Goal: Information Seeking & Learning: Learn about a topic

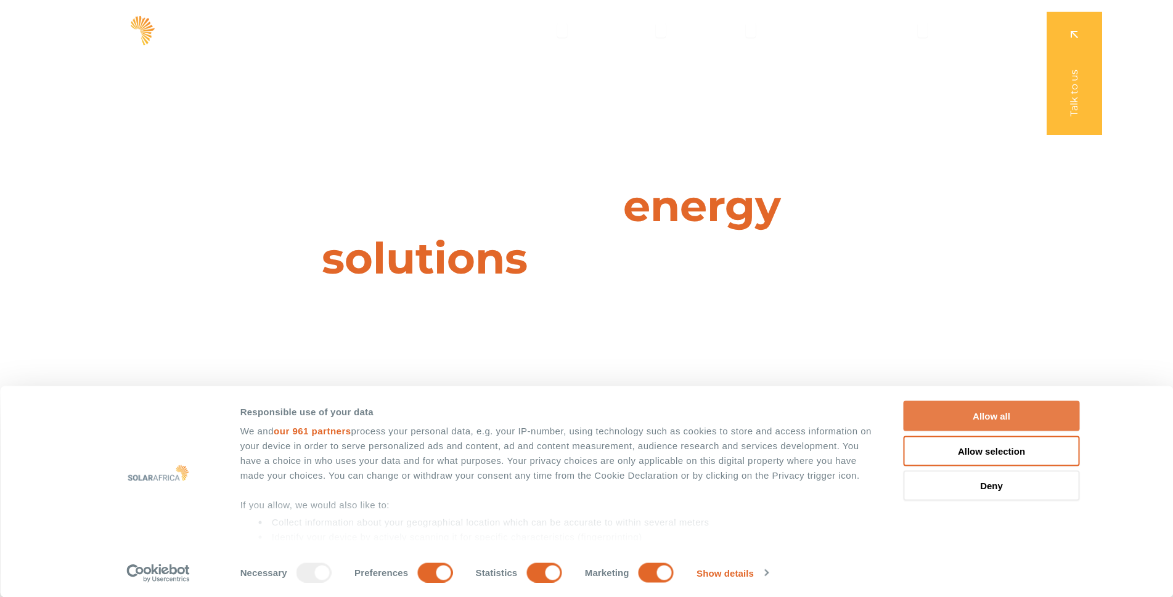
click at [953, 416] on button "Allow all" at bounding box center [992, 416] width 176 height 30
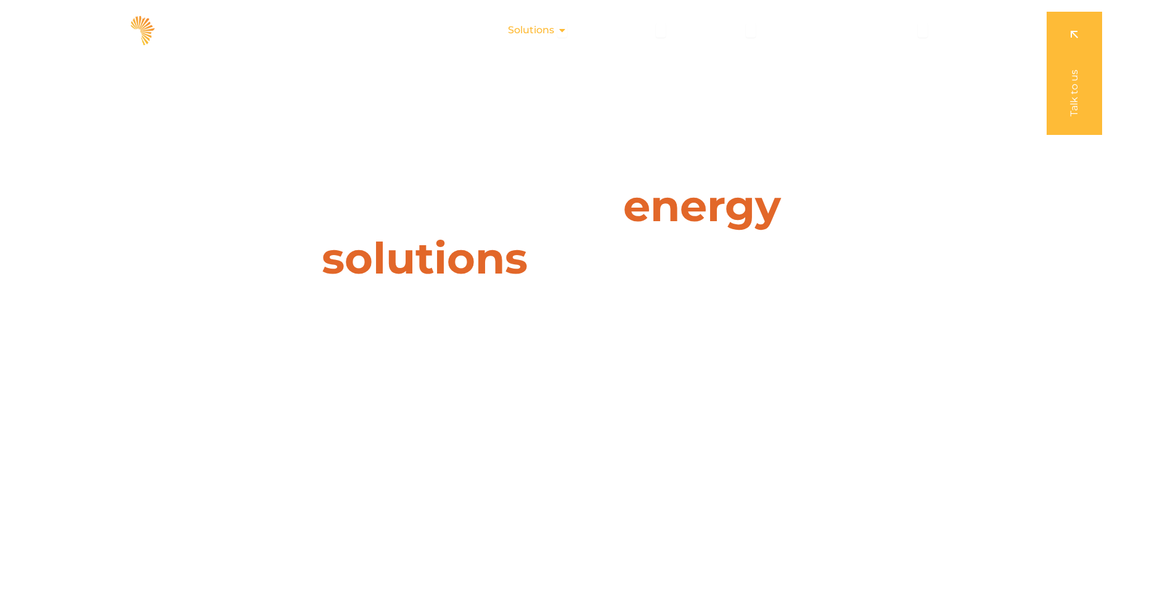
click at [522, 35] on span "Solutions" at bounding box center [531, 30] width 46 height 15
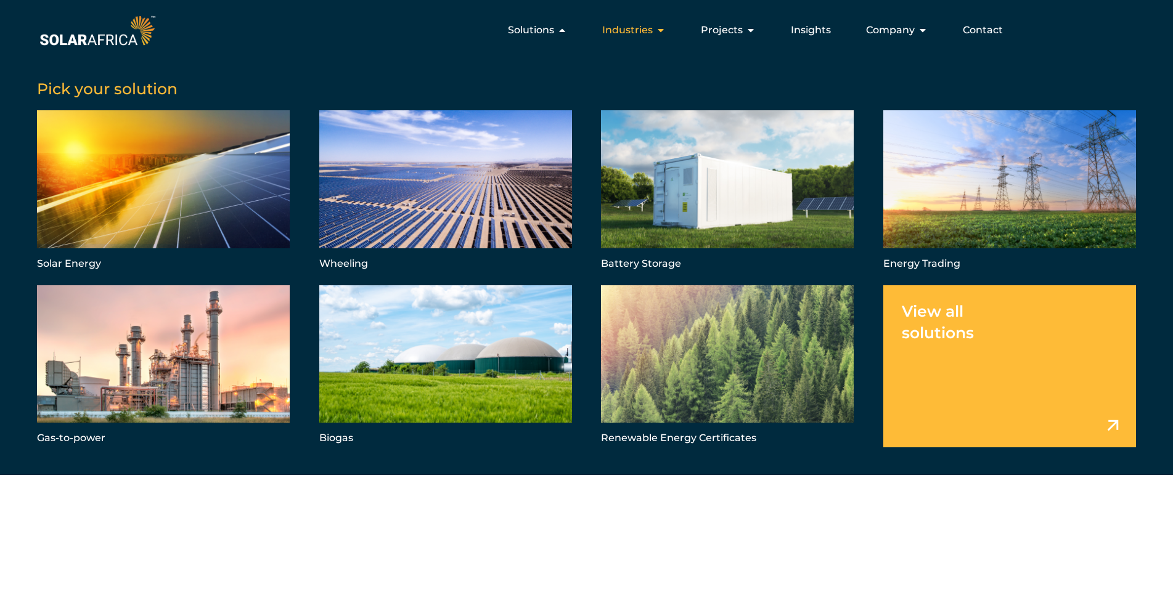
click at [602, 32] on span "Industries" at bounding box center [627, 30] width 51 height 15
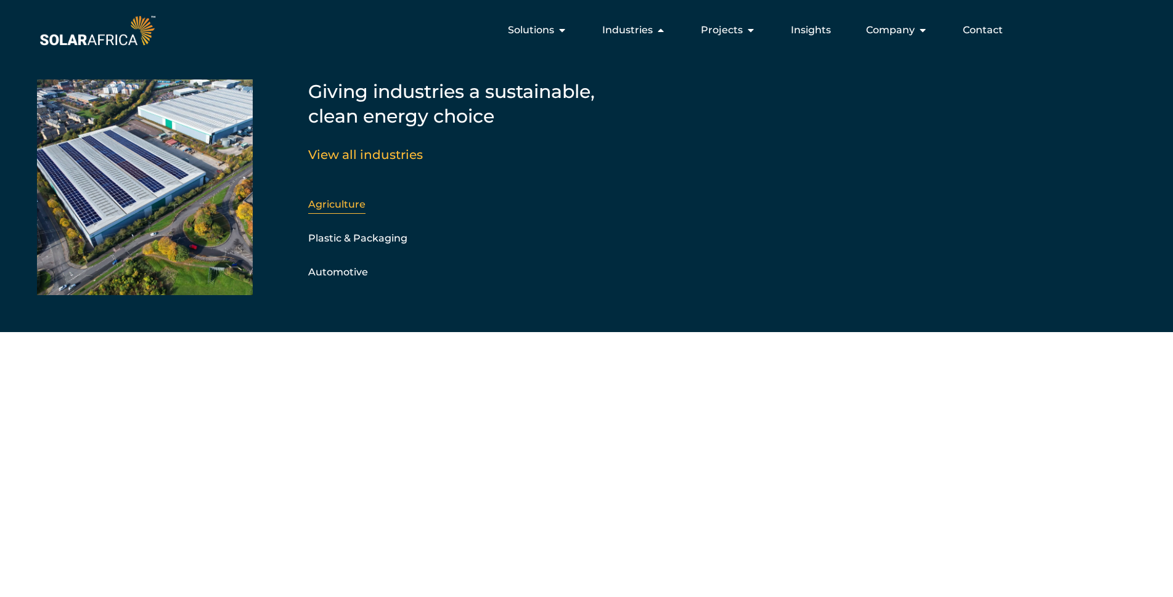
click at [345, 205] on link "Agriculture" at bounding box center [336, 205] width 57 height 12
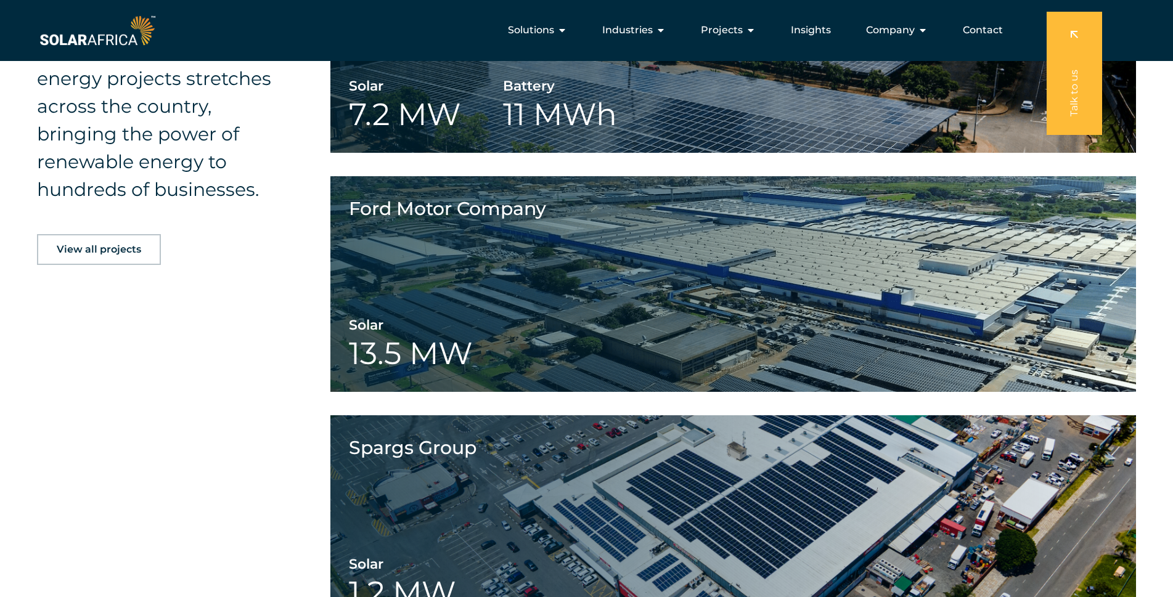
scroll to position [1541, 0]
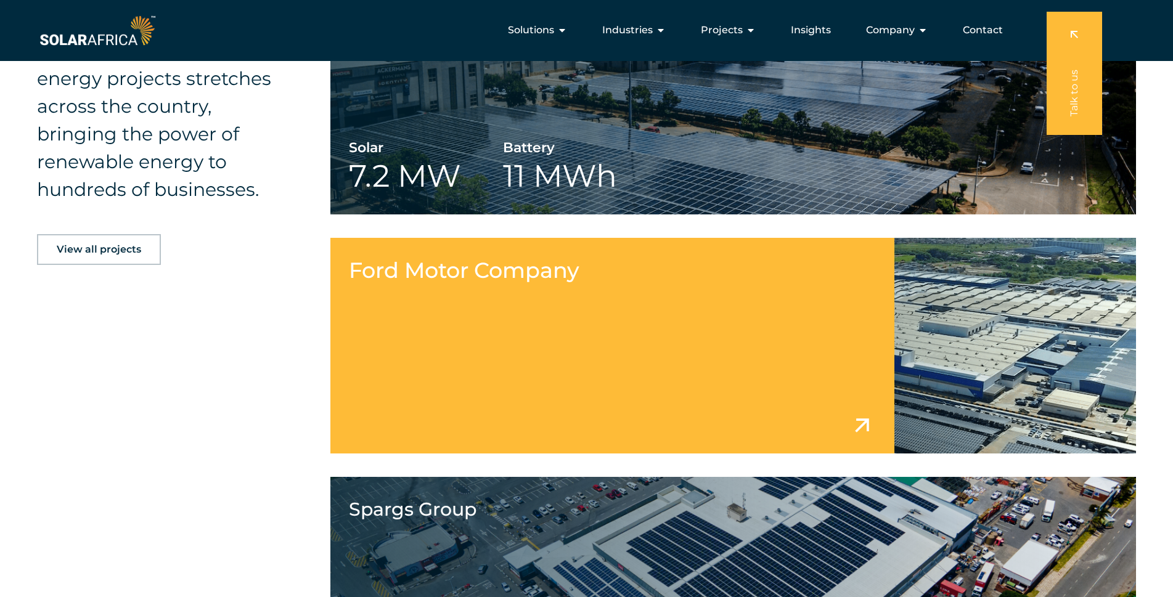
click at [540, 284] on link at bounding box center [733, 346] width 806 height 216
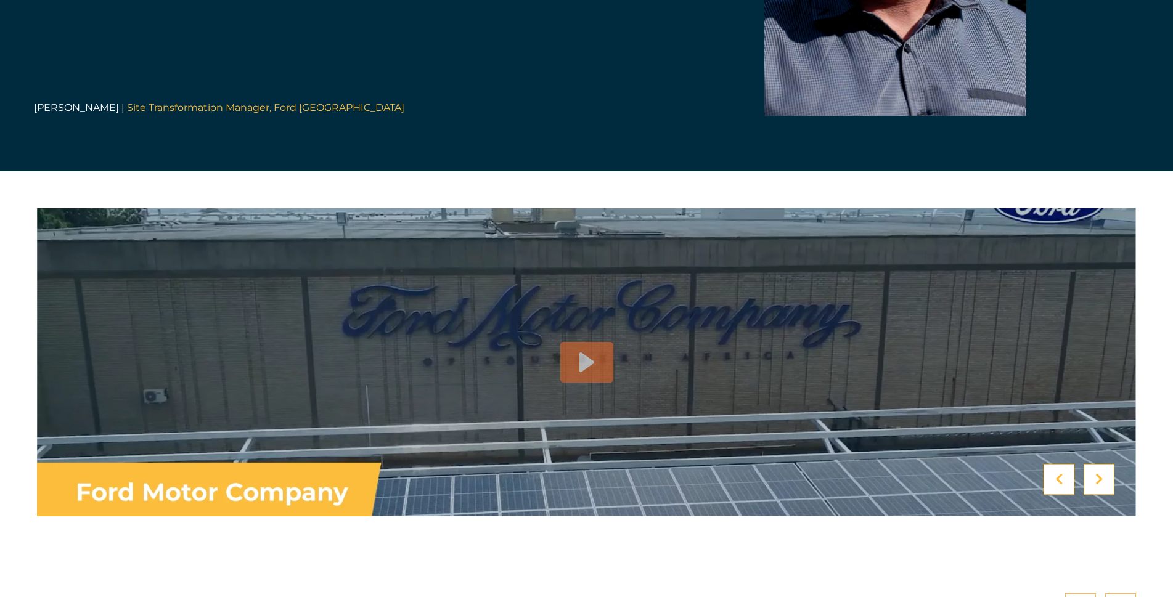
scroll to position [3329, 0]
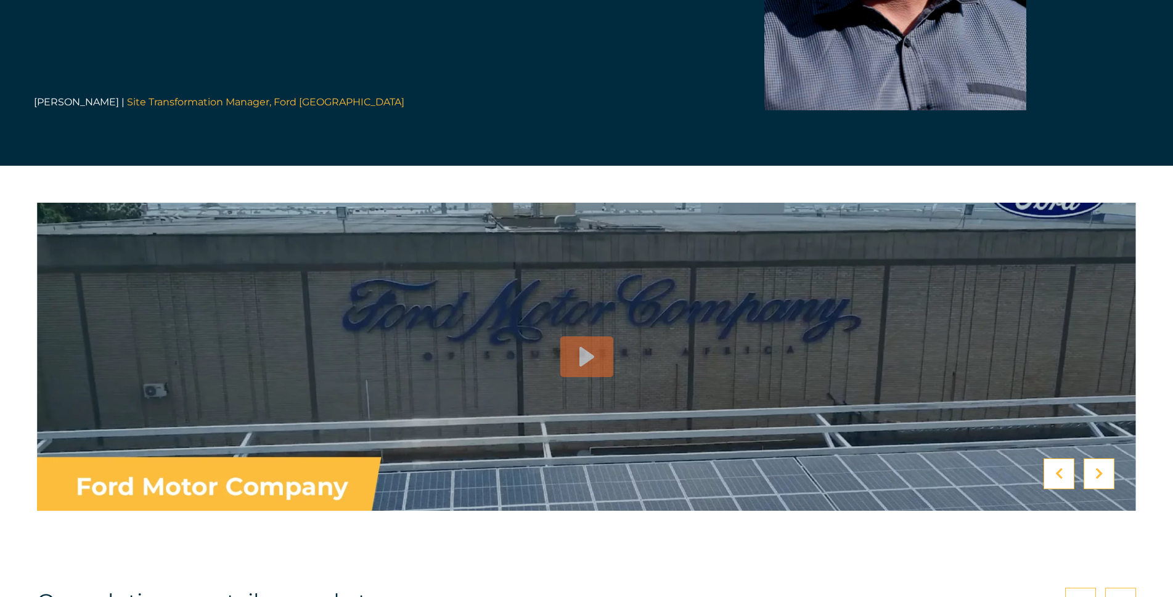
click at [1099, 468] on icon at bounding box center [1100, 474] width 8 height 12
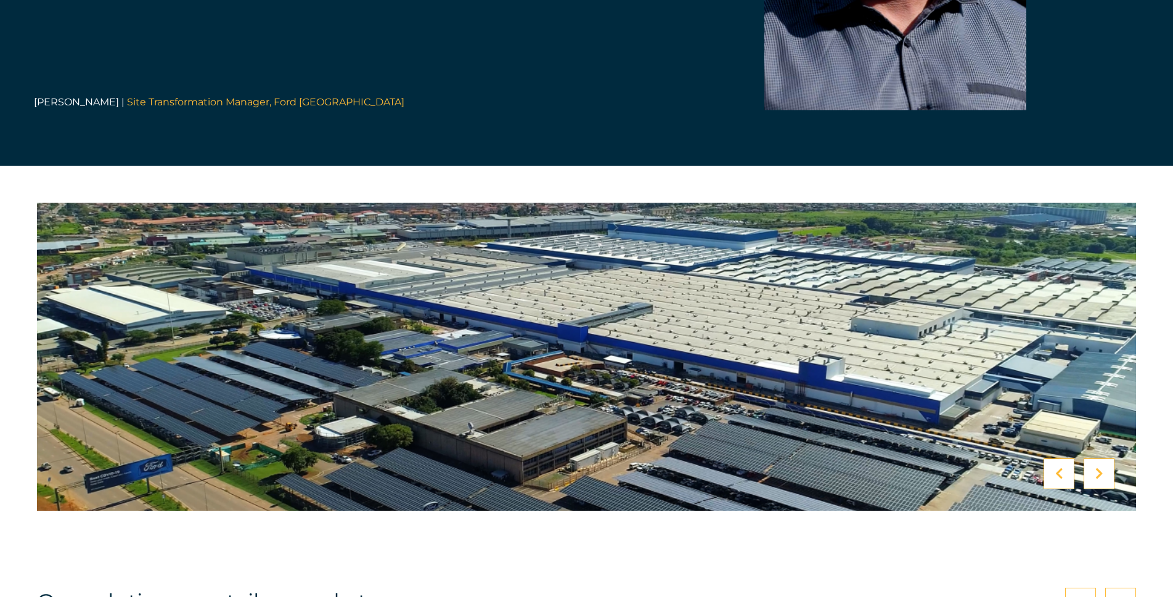
click at [1099, 468] on icon at bounding box center [1100, 474] width 8 height 12
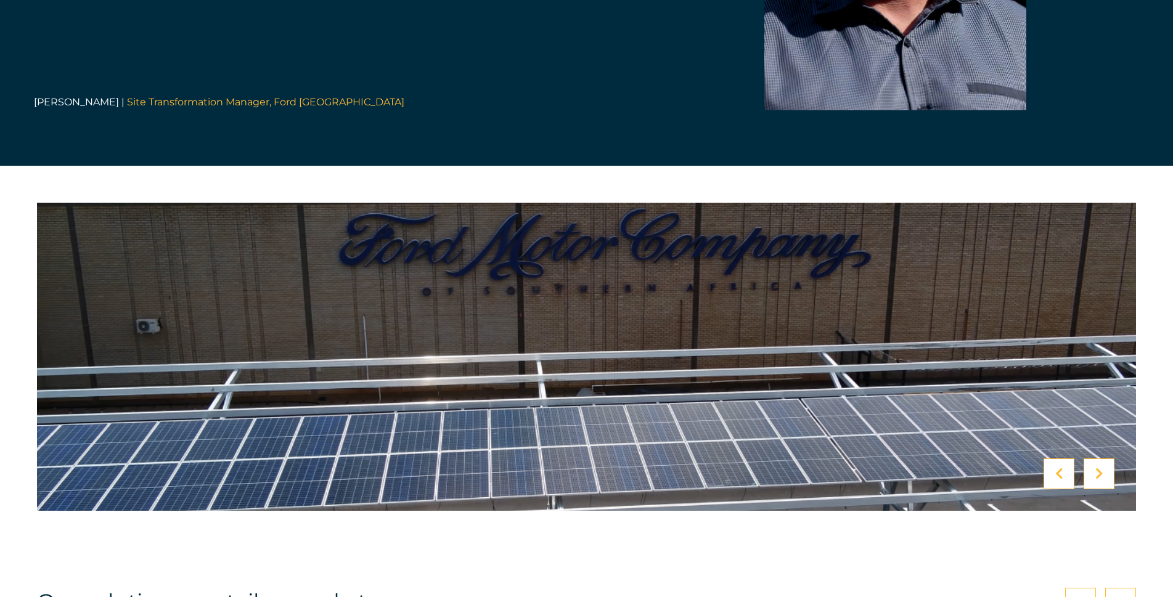
click at [1099, 468] on icon at bounding box center [1100, 474] width 8 height 12
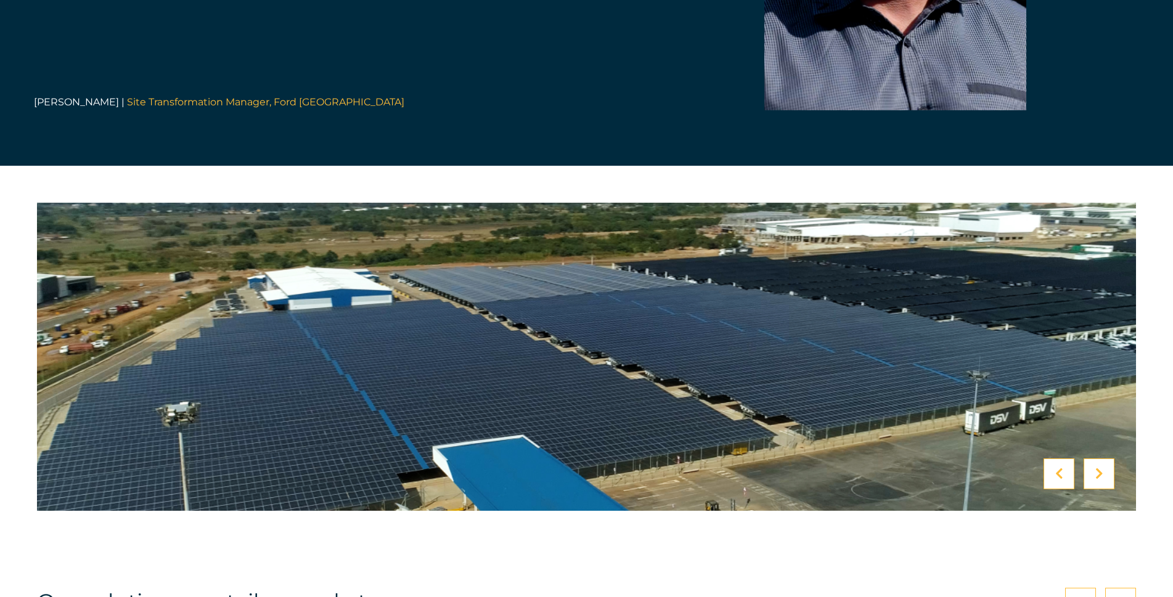
click at [1099, 468] on icon at bounding box center [1100, 474] width 8 height 12
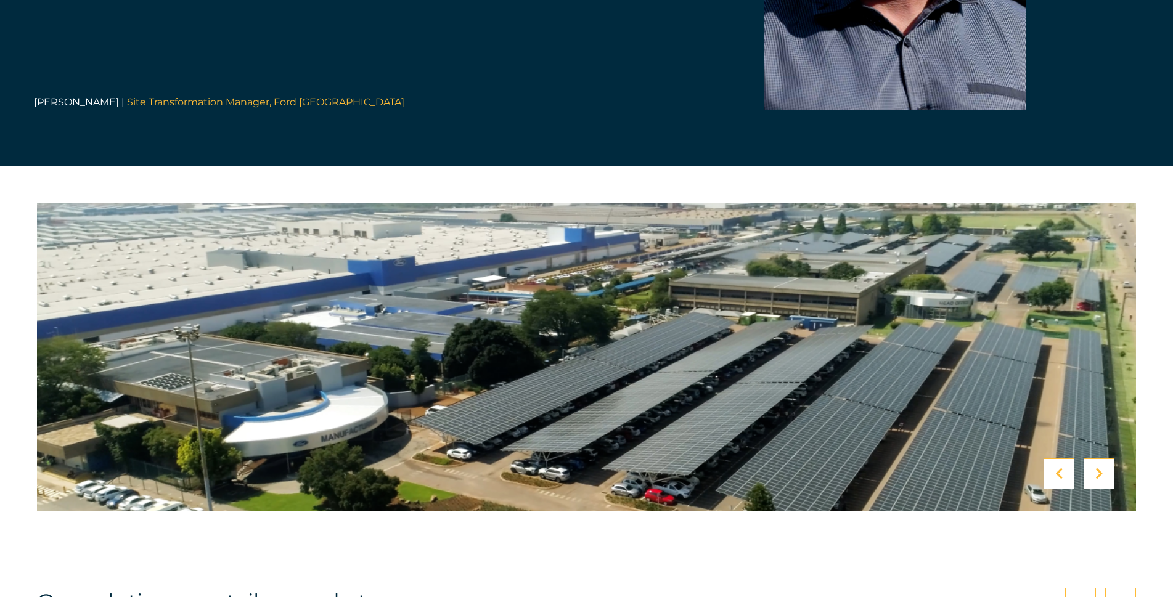
click at [1099, 468] on icon at bounding box center [1100, 474] width 8 height 12
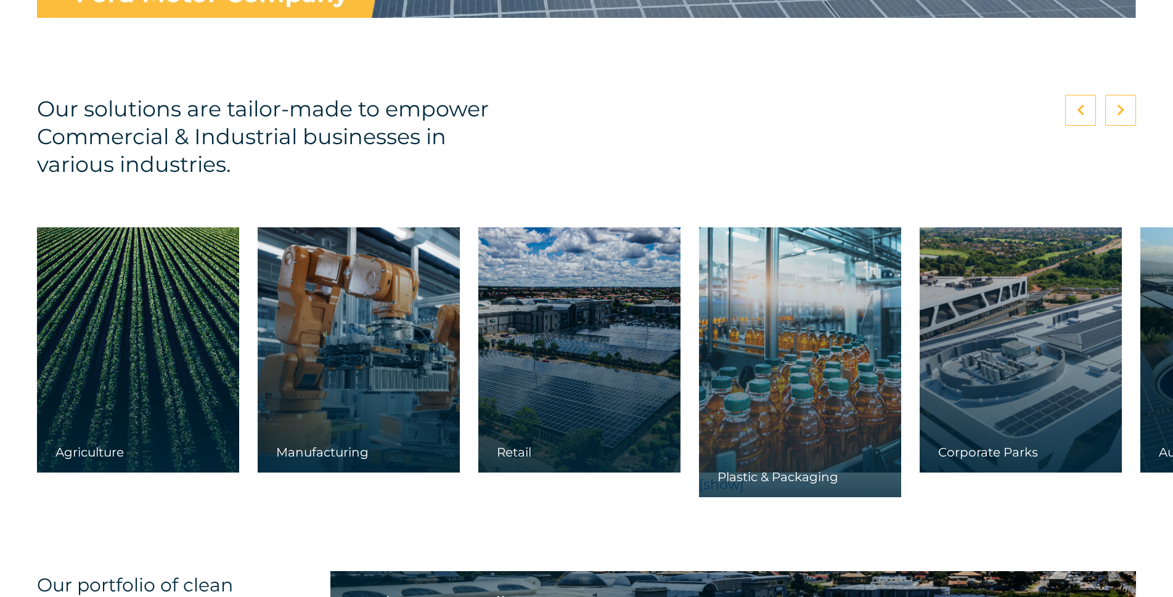
scroll to position [4192, 0]
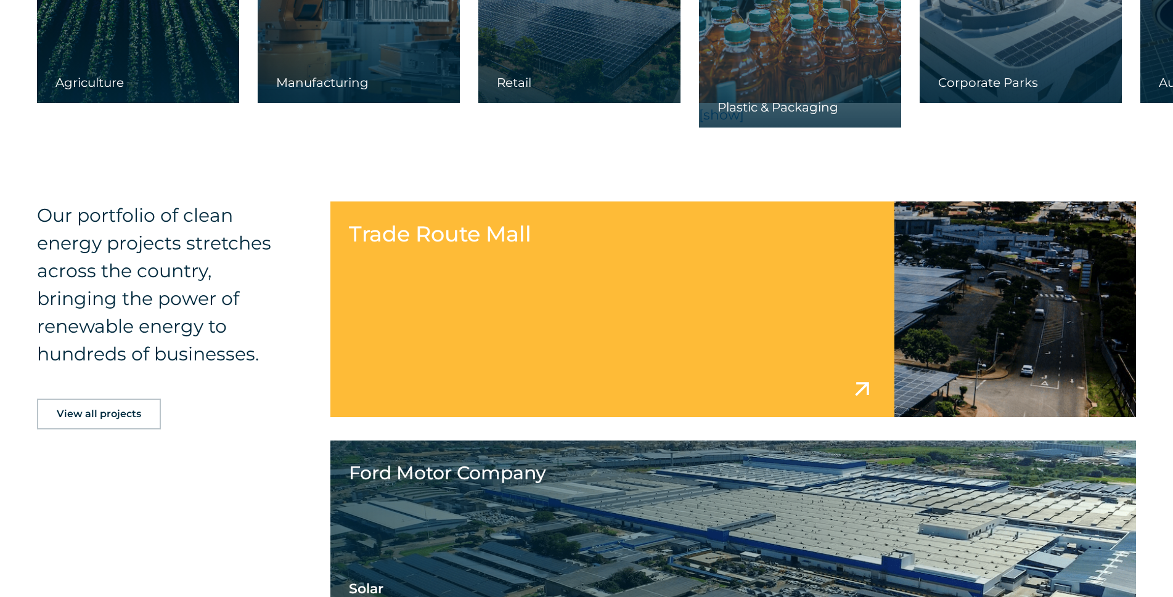
click at [464, 263] on link at bounding box center [733, 310] width 806 height 216
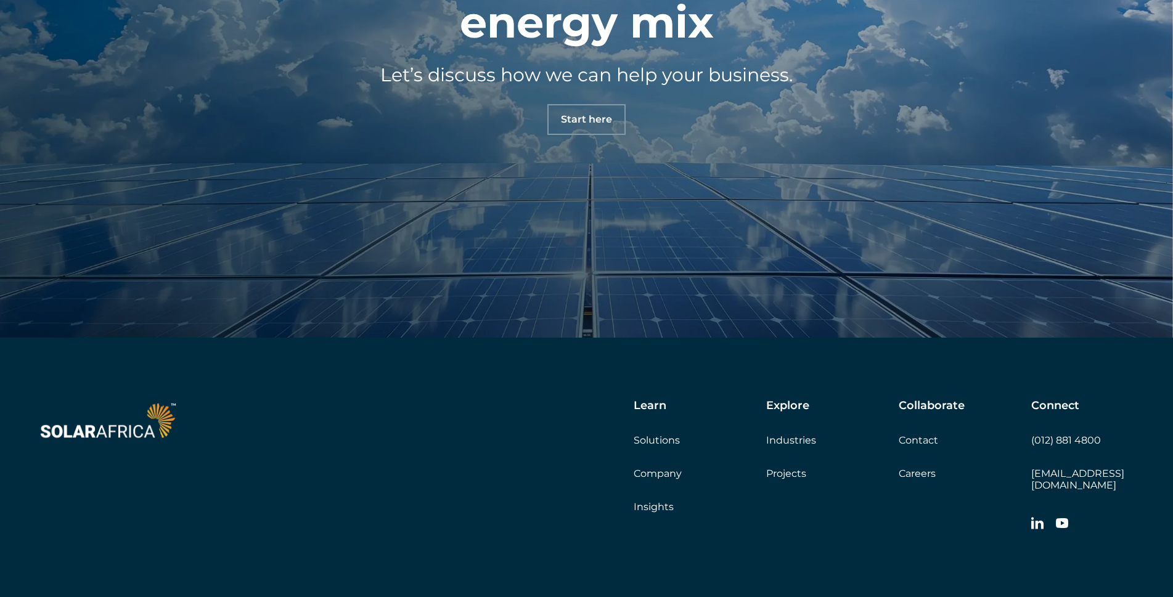
scroll to position [5115, 0]
